Goal: Navigation & Orientation: Find specific page/section

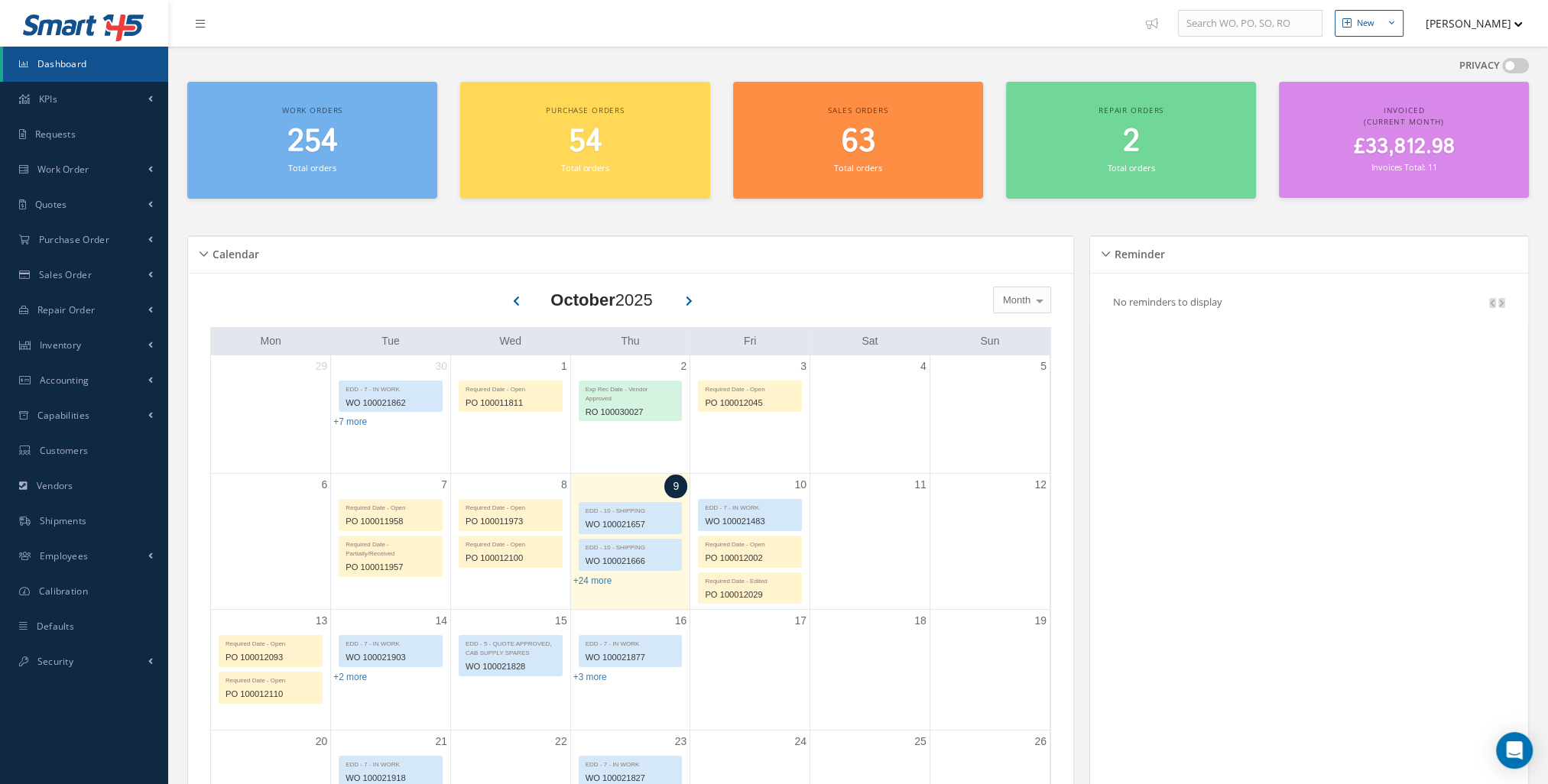
click at [1371, 150] on span "£33,812.98" at bounding box center [1404, 146] width 101 height 30
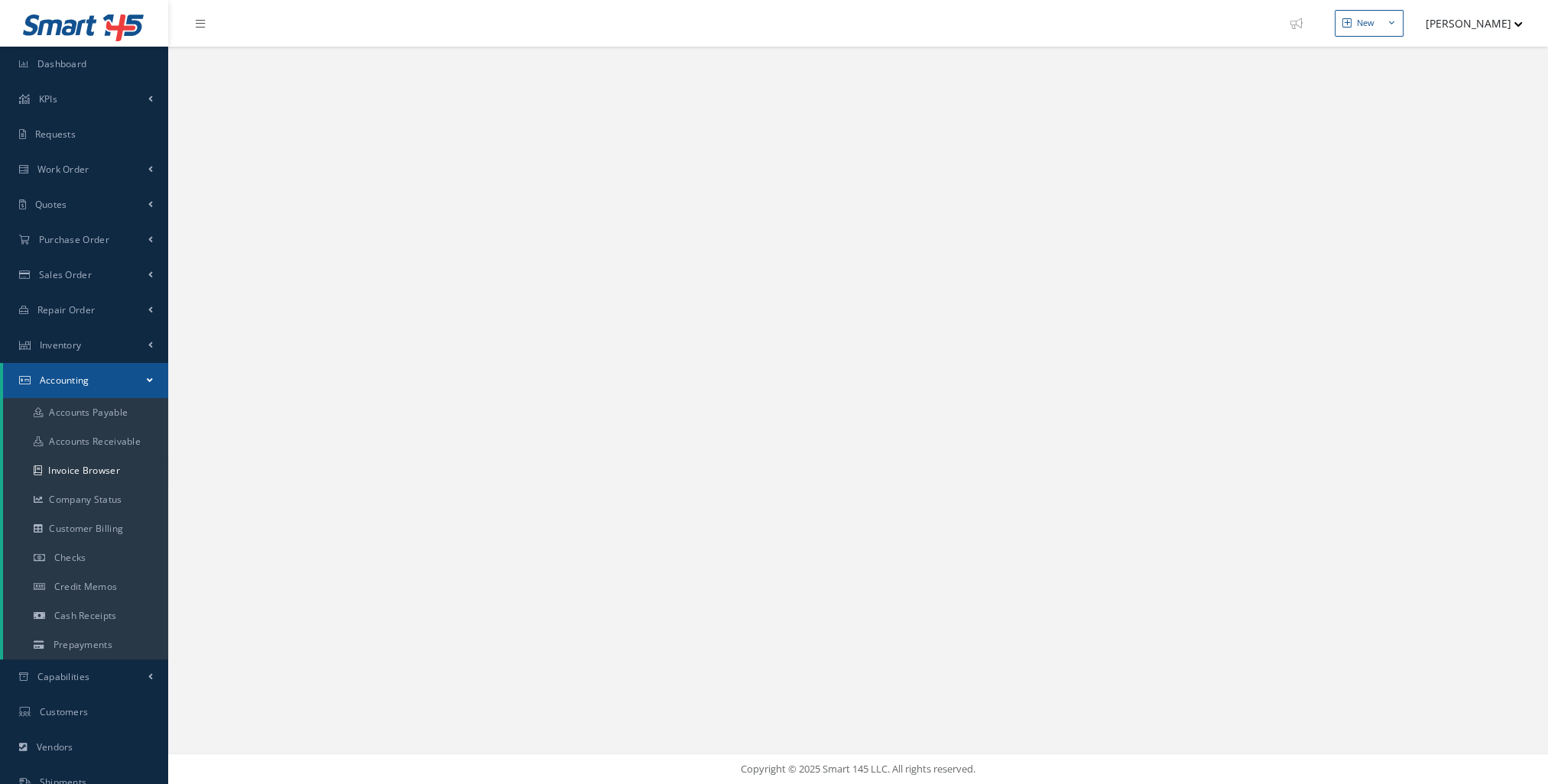
select select "25"
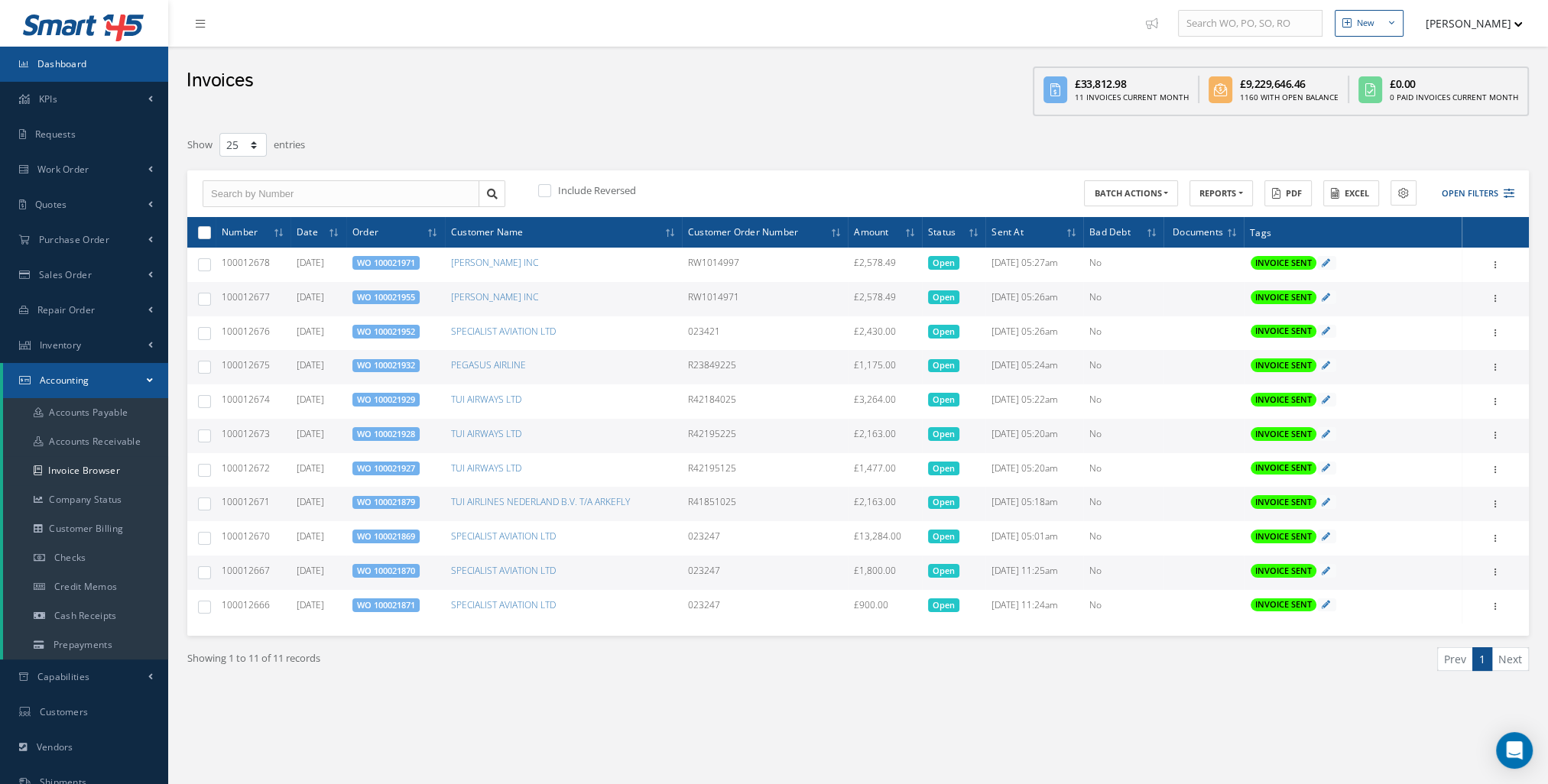
click at [119, 57] on link "Dashboard" at bounding box center [84, 64] width 169 height 36
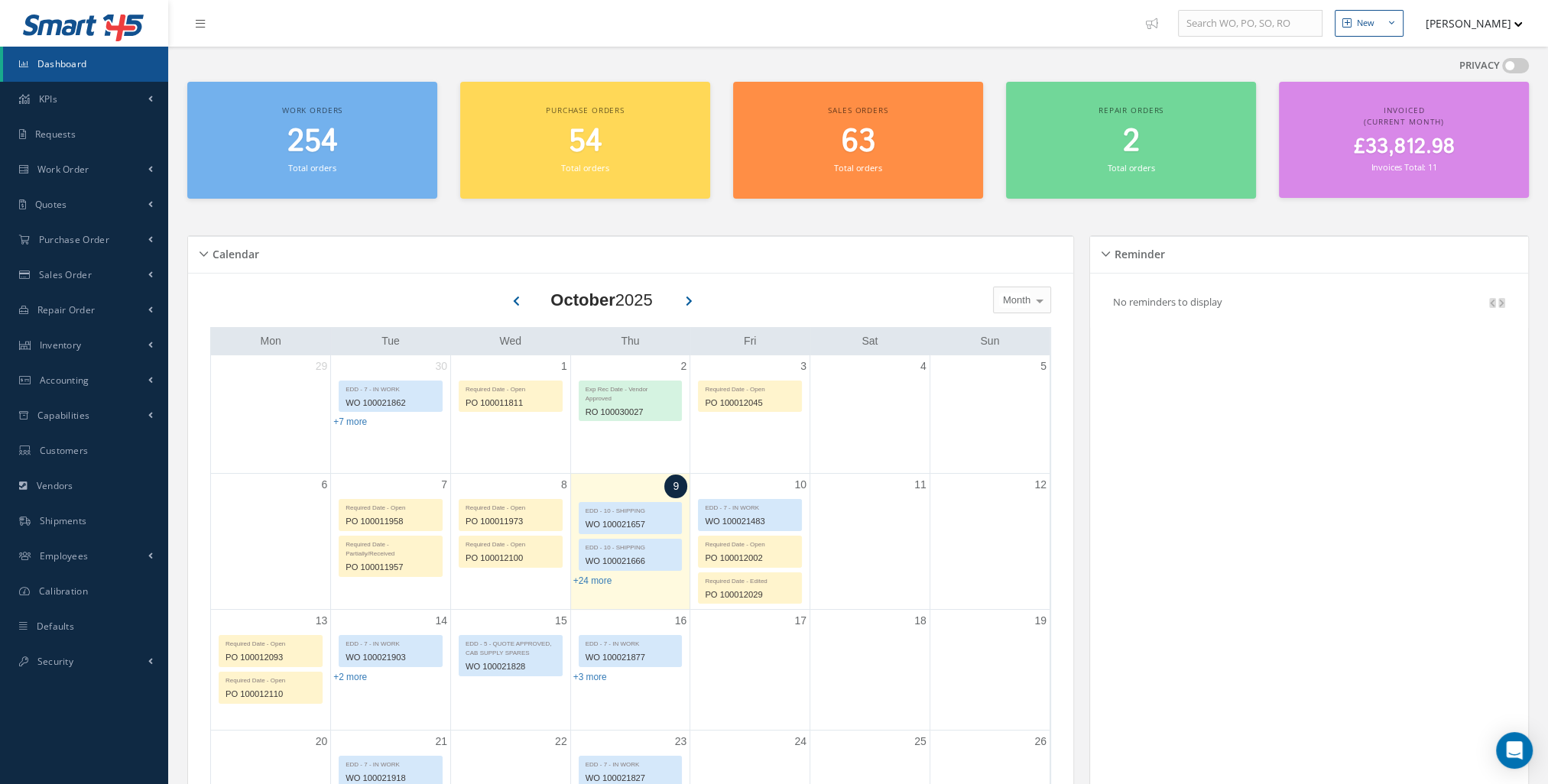
click at [388, 151] on h2 "254" at bounding box center [312, 143] width 235 height 37
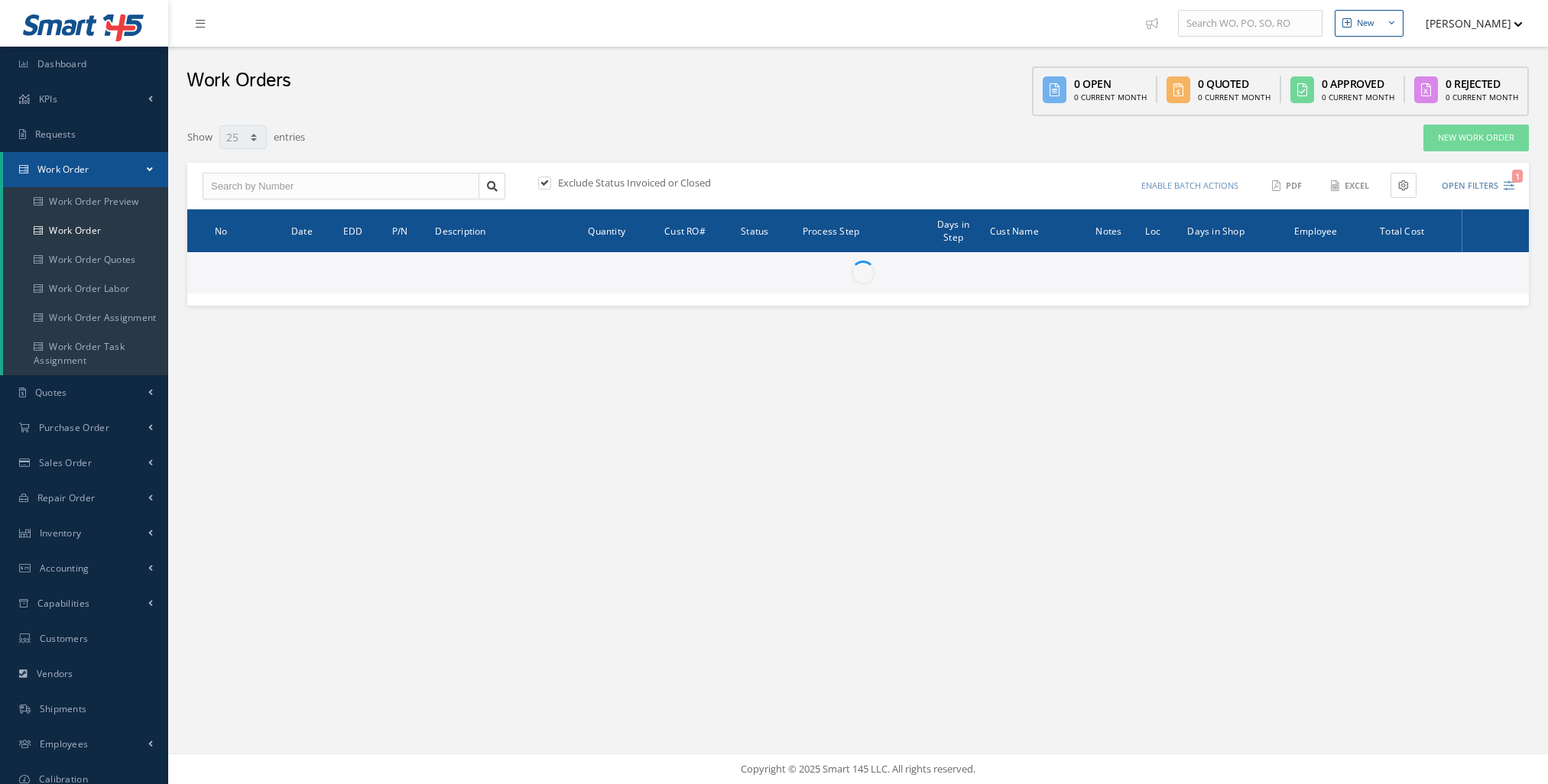
select select "25"
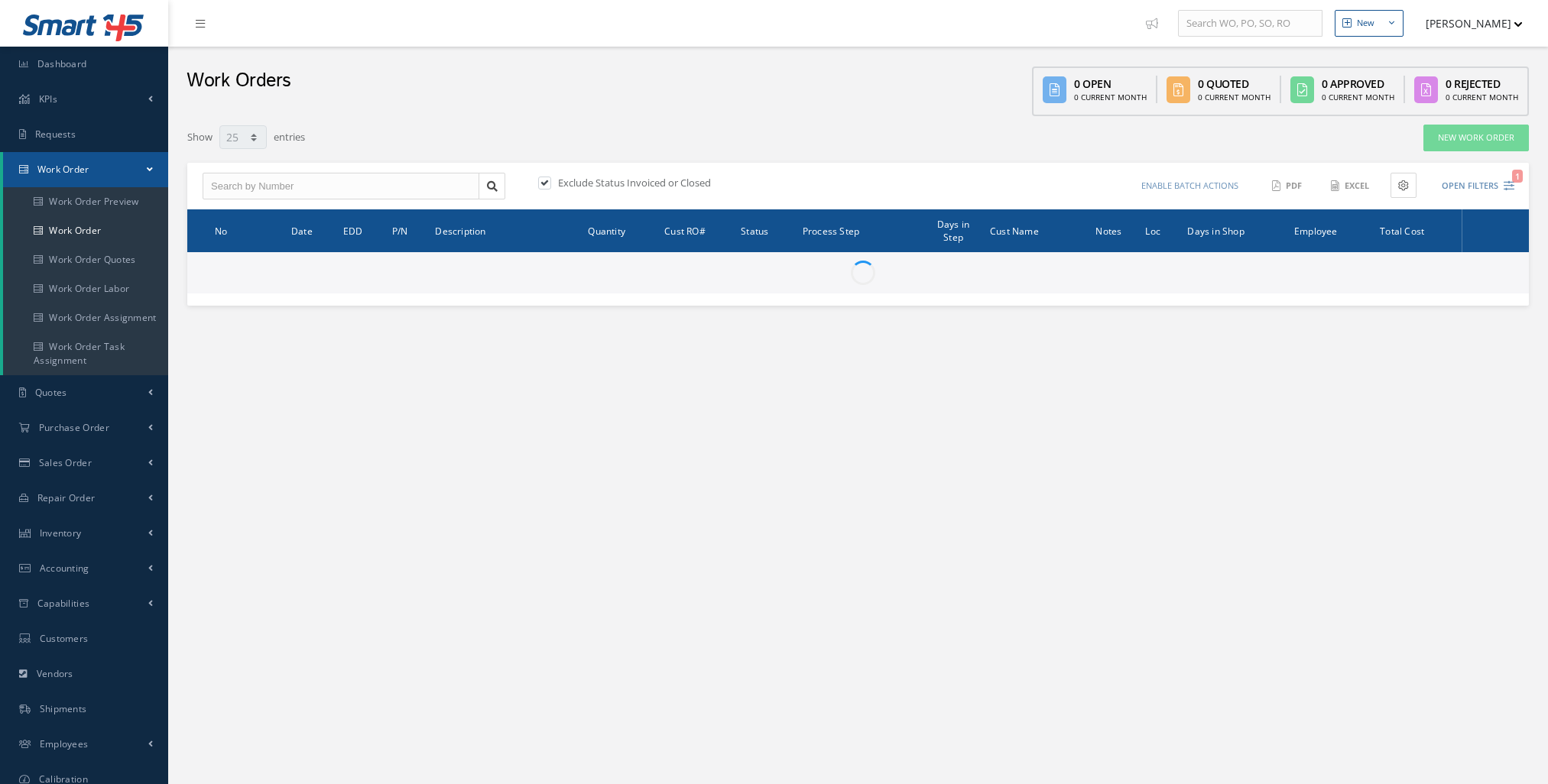
select select "25"
